Goal: Find specific page/section: Find specific page/section

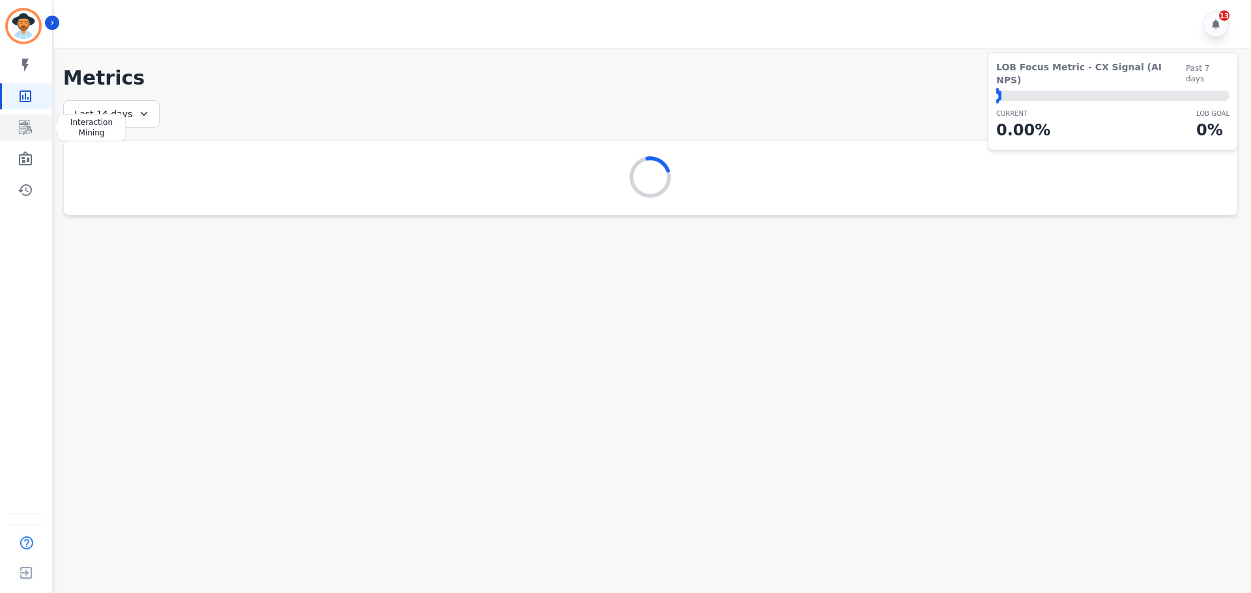
click at [25, 124] on icon "Sidebar" at bounding box center [25, 128] width 13 height 14
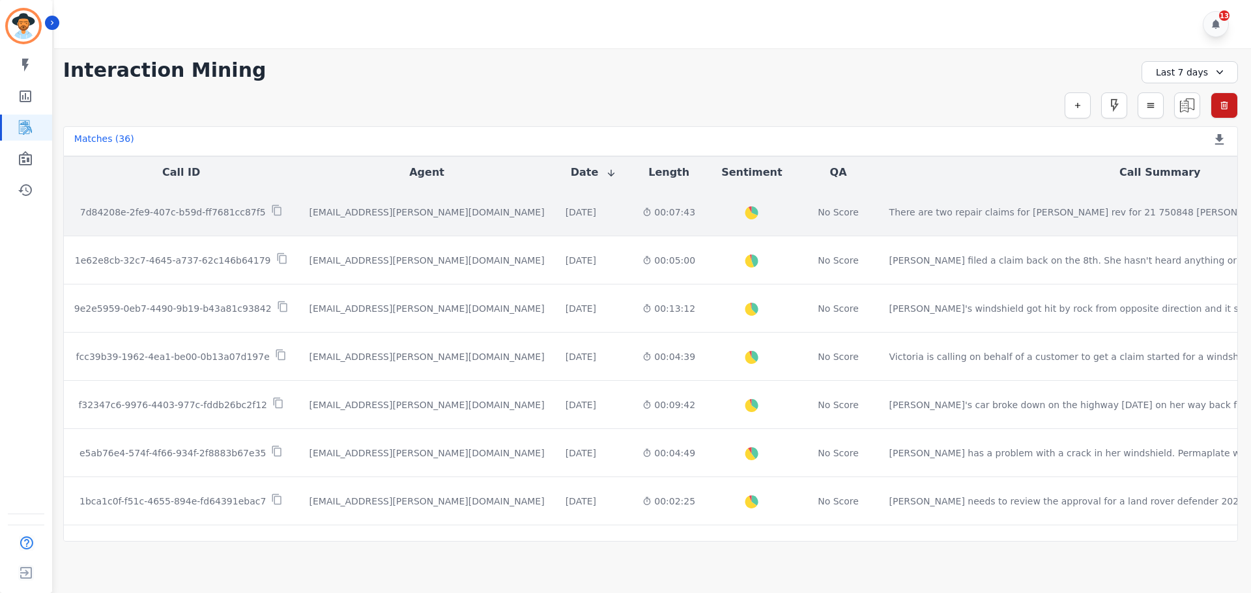
click at [214, 214] on p "7d84208e-2fe9-407c-b59d-ff7681cc87f5" at bounding box center [173, 212] width 186 height 13
